Goal: Task Accomplishment & Management: Use online tool/utility

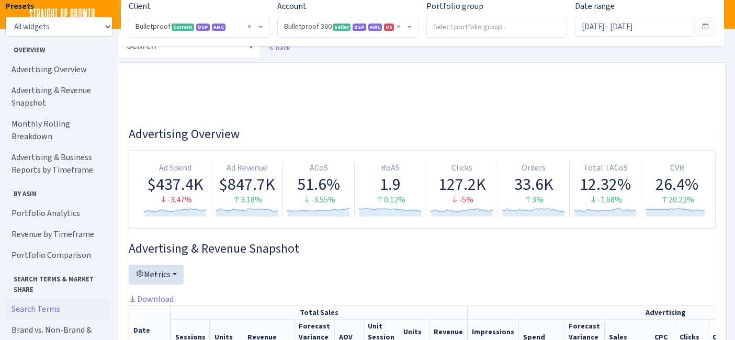
select select "3235730245795869"
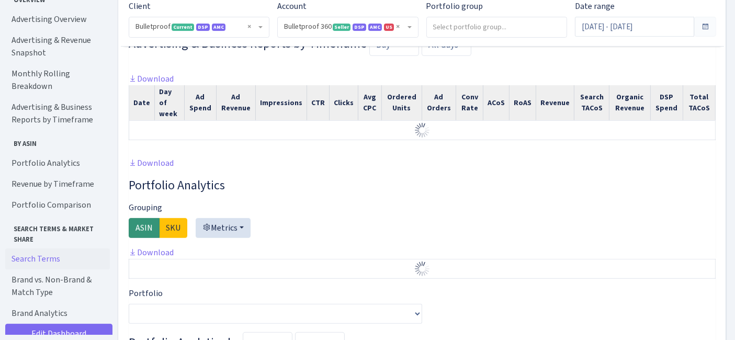
scroll to position [618, 0]
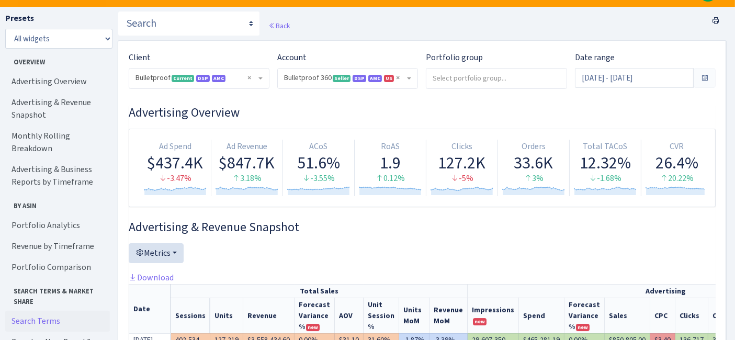
scroll to position [0, 0]
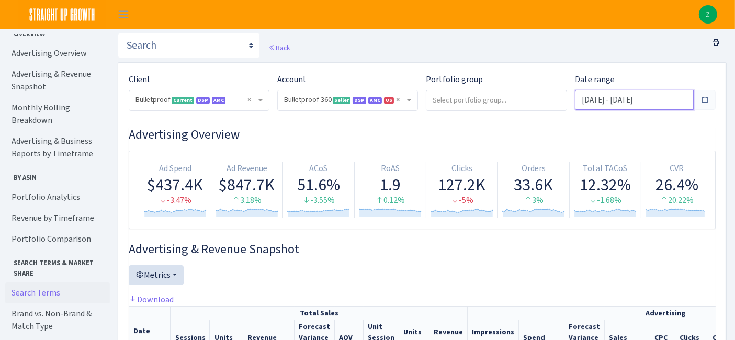
click at [623, 96] on input "[DATE] - [DATE]" at bounding box center [634, 100] width 119 height 20
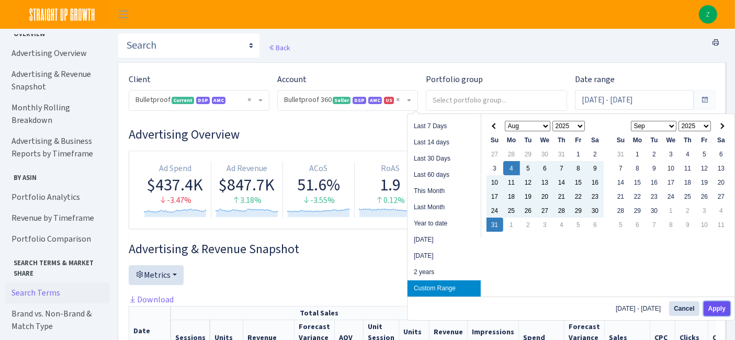
click at [720, 303] on button "Apply" at bounding box center [717, 308] width 27 height 15
type input "[DATE] - [DATE]"
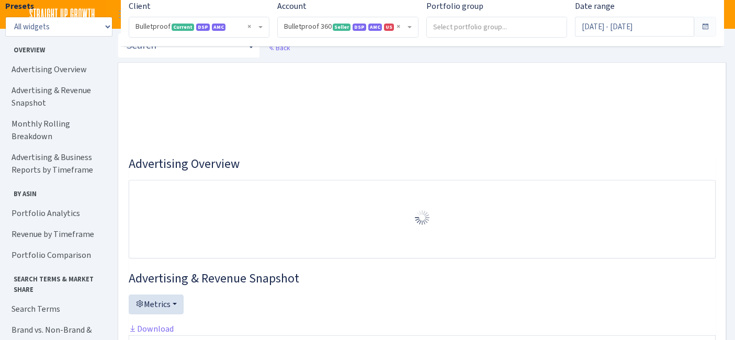
select select "3235730245795869"
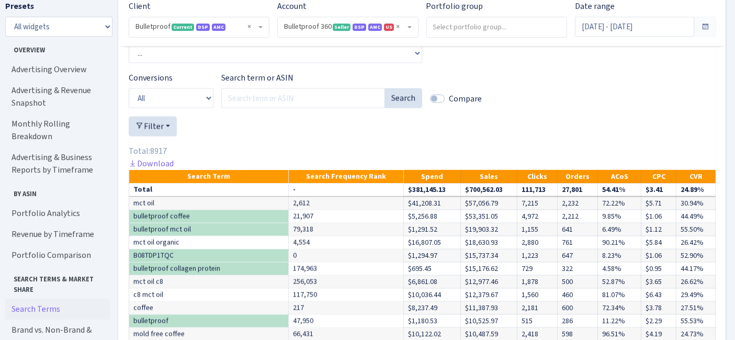
scroll to position [1515, 0]
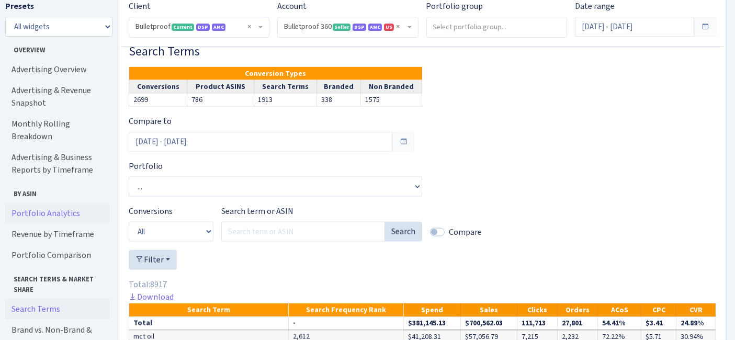
click at [48, 203] on link "Portfolio Analytics" at bounding box center [57, 213] width 105 height 21
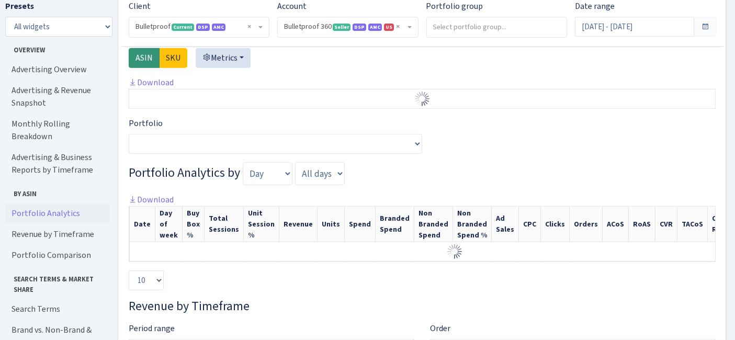
scroll to position [798, 0]
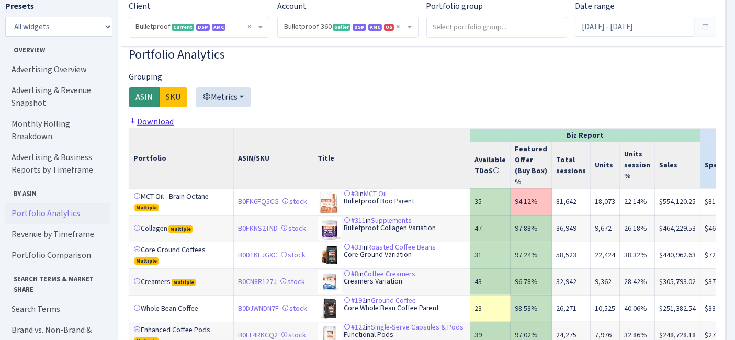
click at [165, 127] on link "Download" at bounding box center [151, 121] width 45 height 11
click at [597, 26] on input "[DATE] - [DATE]" at bounding box center [634, 27] width 119 height 20
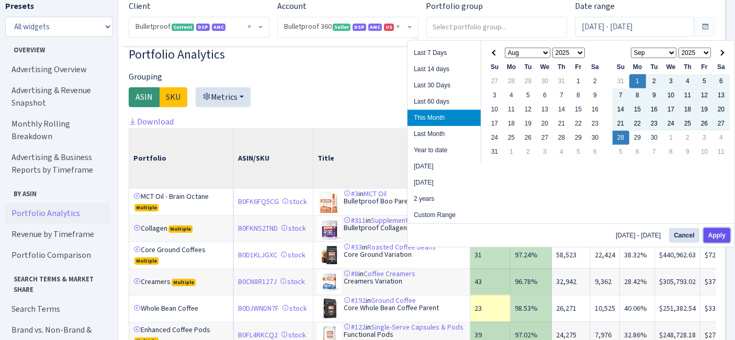
click at [711, 234] on button "Apply" at bounding box center [717, 235] width 27 height 15
type input "Sep 1, 2025 - Sep 28, 2025"
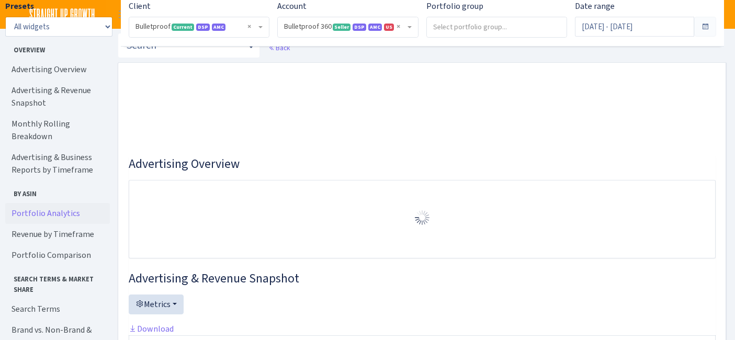
select select "3235730245795869"
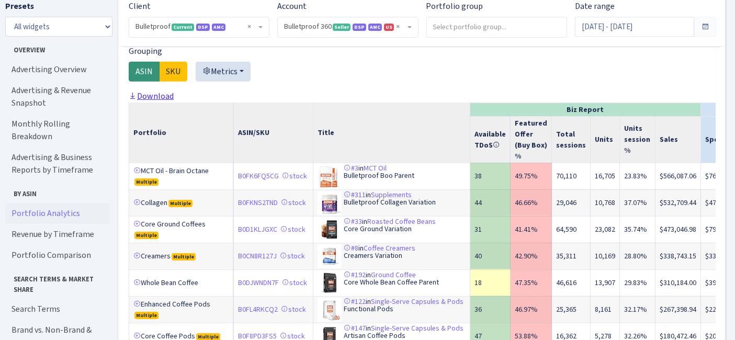
click at [160, 102] on link "Download" at bounding box center [151, 96] width 45 height 11
